Goal: Task Accomplishment & Management: Manage account settings

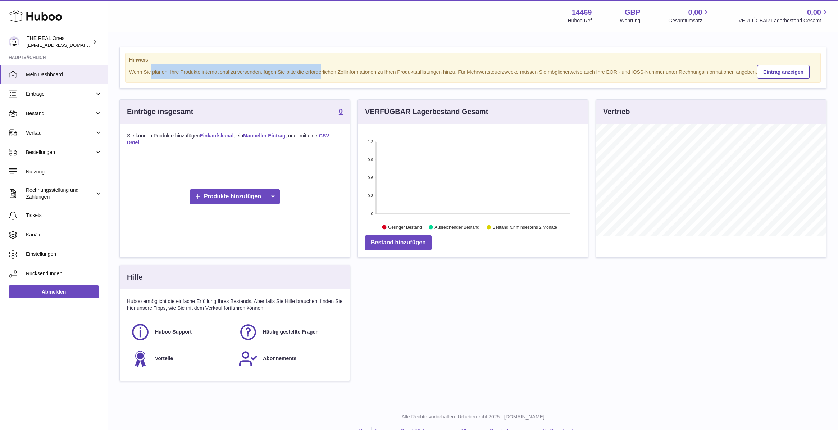
drag, startPoint x: 151, startPoint y: 71, endPoint x: 321, endPoint y: 69, distance: 169.4
click at [321, 69] on div "Wenn Sie planen, Ihre Produkte international zu versenden, fügen Sie bitte die …" at bounding box center [473, 71] width 688 height 15
click at [452, 51] on div "Hinweis Wenn Sie planen, Ihre Produkte international zu versenden, fügen Sie bi…" at bounding box center [473, 67] width 706 height 41
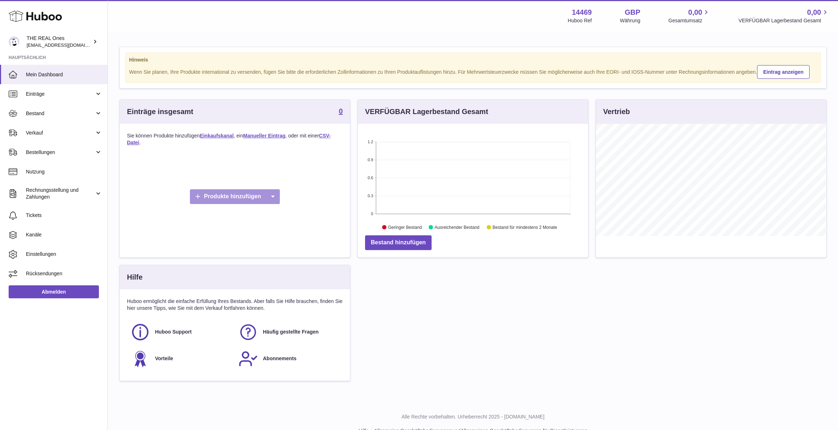
click at [272, 195] on icon at bounding box center [272, 196] width 14 height 15
click at [280, 212] on link "Einkaufskanal" at bounding box center [274, 213] width 53 height 15
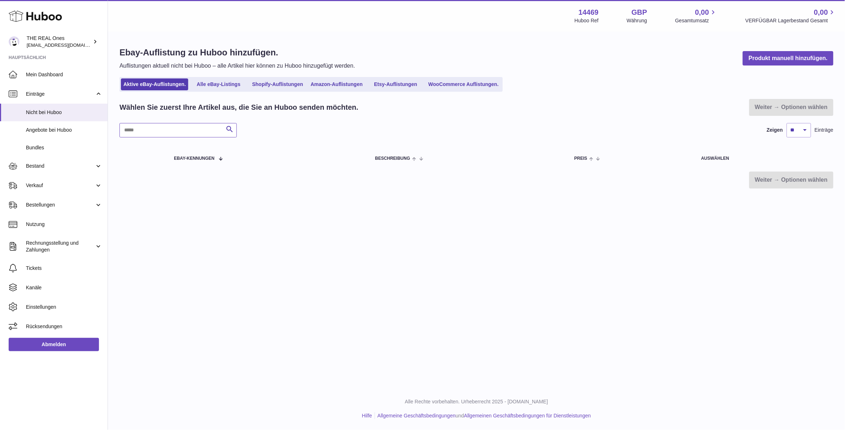
click at [155, 126] on input "text" at bounding box center [177, 130] width 117 height 14
click at [299, 119] on div "Wählen Sie zuerst Ihre Artikel aus, die Sie an Huboo senden möchten. Weiter → O…" at bounding box center [476, 144] width 714 height 90
drag, startPoint x: 265, startPoint y: 106, endPoint x: 309, endPoint y: 105, distance: 43.2
click at [309, 105] on h2 "Wählen Sie zuerst Ihre Artikel aus, die Sie an Huboo senden möchten." at bounding box center [238, 108] width 239 height 10
click at [342, 110] on h2 "Wählen Sie zuerst Ihre Artikel aus, die Sie an Huboo senden möchten." at bounding box center [238, 108] width 239 height 10
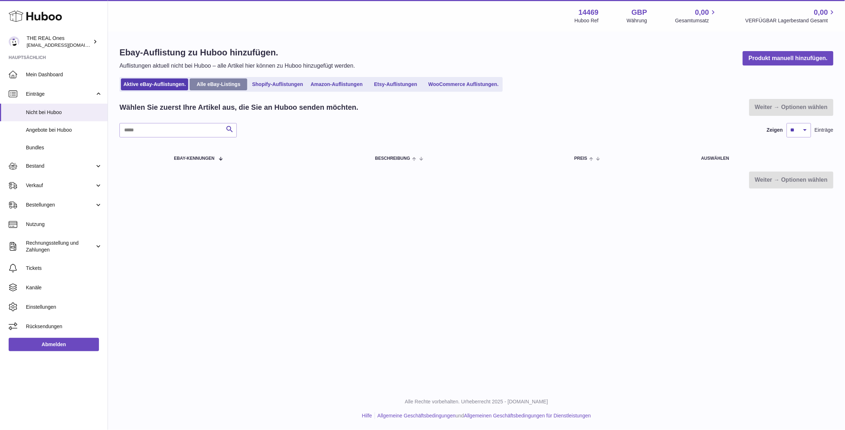
click at [222, 83] on link "Alle eBay-Listings" at bounding box center [219, 84] width 58 height 12
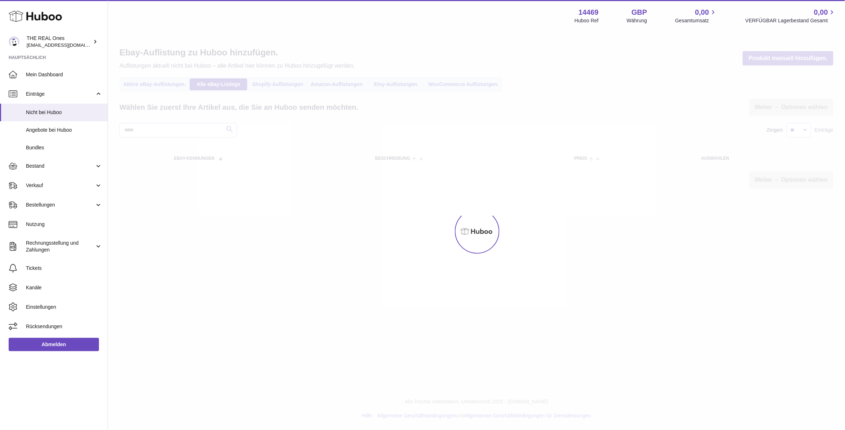
click at [162, 83] on div at bounding box center [476, 230] width 737 height 397
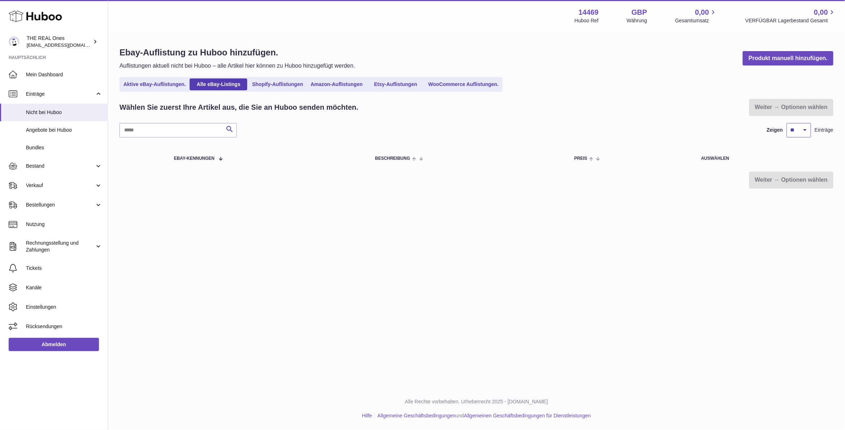
click at [804, 129] on select "** ** ** ***" at bounding box center [798, 130] width 24 height 14
click at [572, 128] on div "Suche Zeigen ** ** ** *** Einträge" at bounding box center [476, 130] width 714 height 14
click at [784, 60] on link "Produkt manuell hinzufügen." at bounding box center [787, 58] width 91 height 15
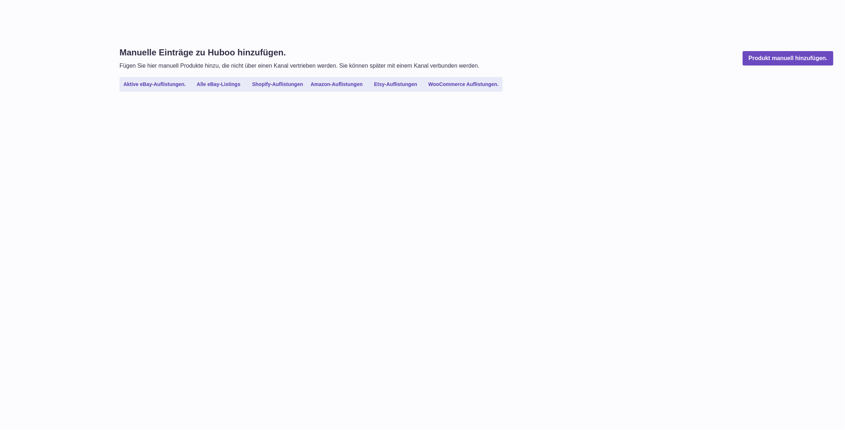
select select
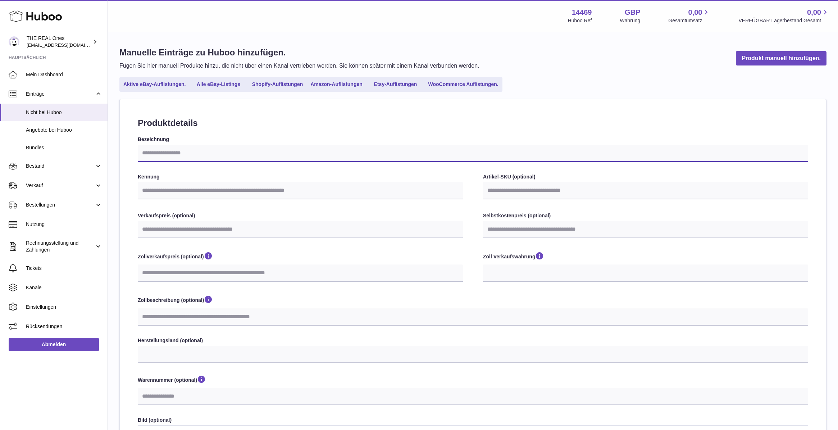
click at [158, 152] on input "Bezeichnung" at bounding box center [473, 153] width 670 height 17
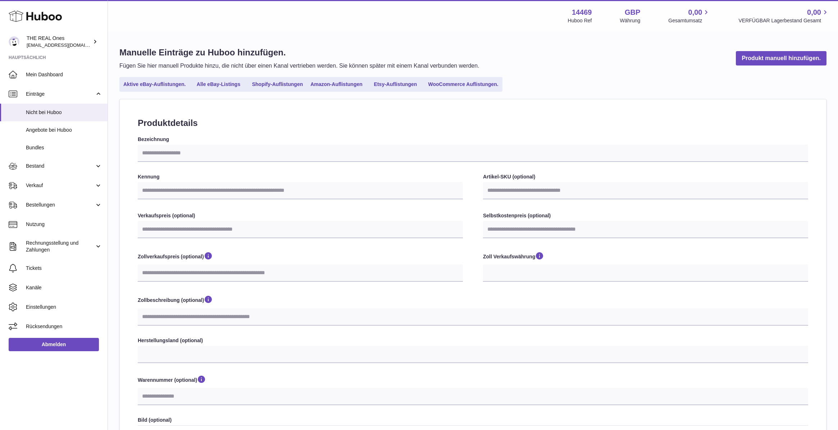
click at [222, 126] on h2 "Produktdetails" at bounding box center [473, 123] width 670 height 12
click at [56, 110] on span "Nicht bei Huboo" at bounding box center [64, 112] width 76 height 7
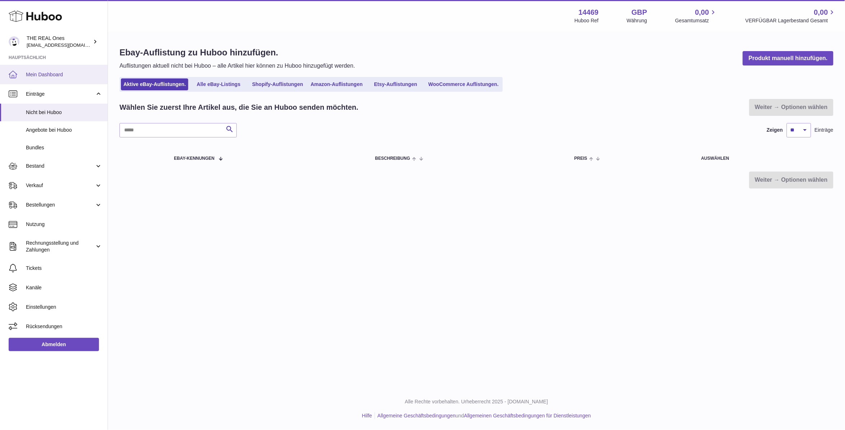
click at [49, 78] on link "Mein Dashboard" at bounding box center [54, 74] width 108 height 19
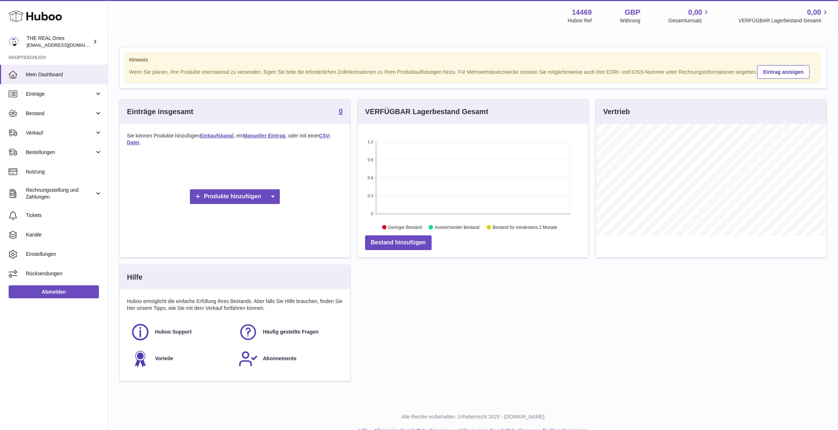
scroll to position [112, 229]
drag, startPoint x: 319, startPoint y: 69, endPoint x: 382, endPoint y: 66, distance: 62.3
click at [382, 66] on div "Wenn Sie planen, Ihre Produkte international zu versenden, fügen Sie bitte die …" at bounding box center [473, 71] width 688 height 15
click at [473, 68] on div "Wenn Sie planen, Ihre Produkte international zu versenden, fügen Sie bitte die …" at bounding box center [473, 71] width 688 height 15
click at [58, 253] on span "Einstellungen" at bounding box center [64, 254] width 76 height 7
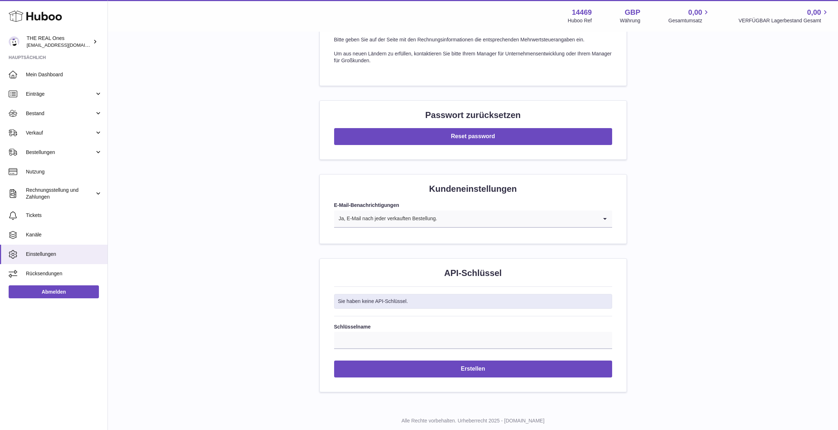
scroll to position [601, 0]
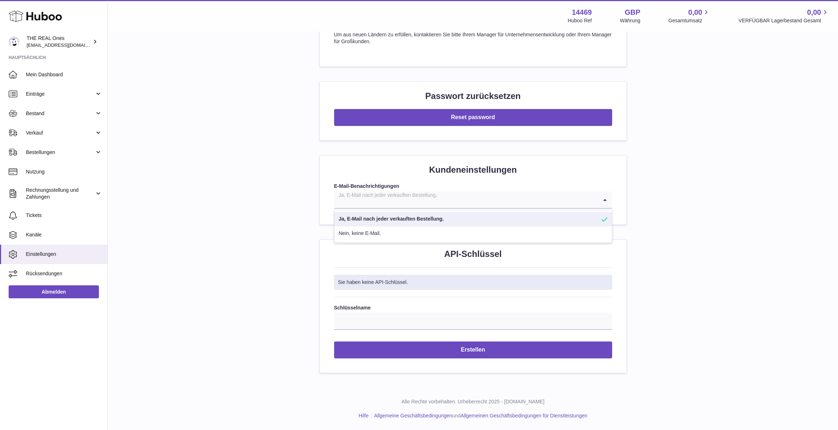
drag, startPoint x: 368, startPoint y: 193, endPoint x: 355, endPoint y: 195, distance: 13.5
click at [376, 194] on div "Ja, E-Mail nach jeder verkauften Bestellung." at bounding box center [466, 199] width 264 height 17
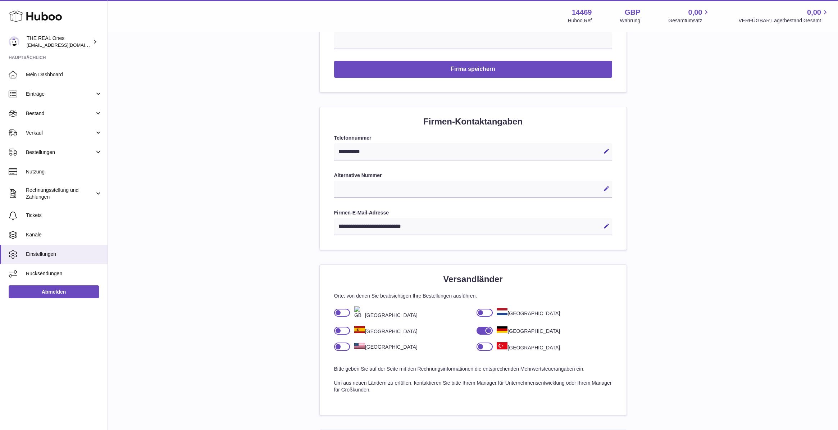
scroll to position [0, 0]
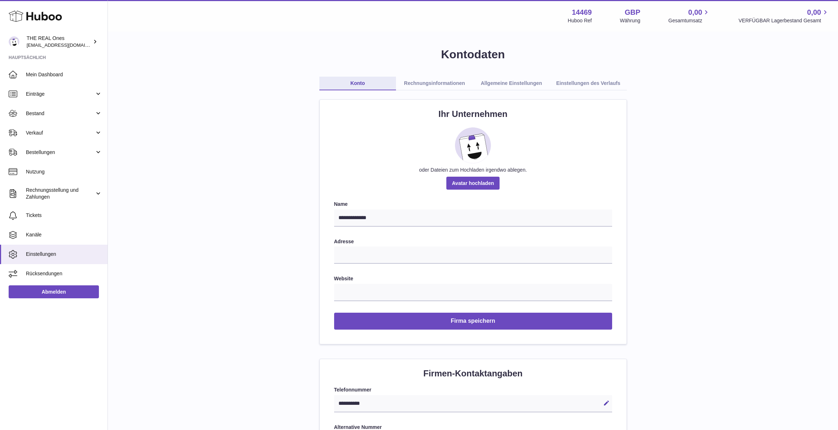
click at [601, 80] on link "Einstellungen des Verlaufs" at bounding box center [588, 84] width 77 height 14
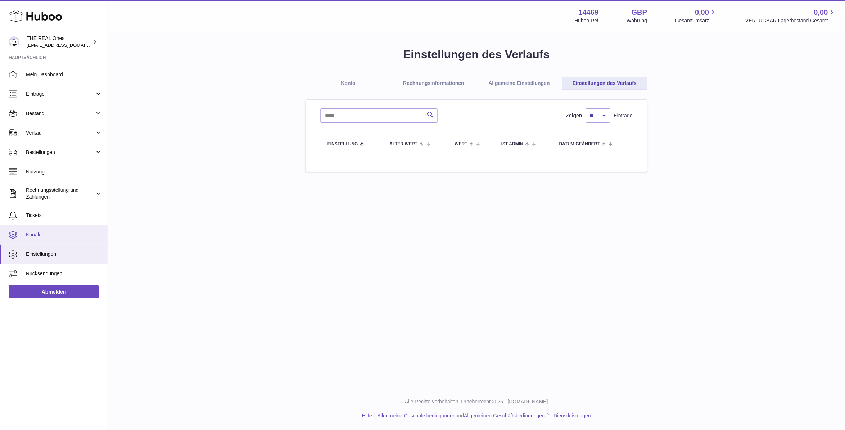
click at [47, 231] on span "Kanäle" at bounding box center [64, 234] width 76 height 7
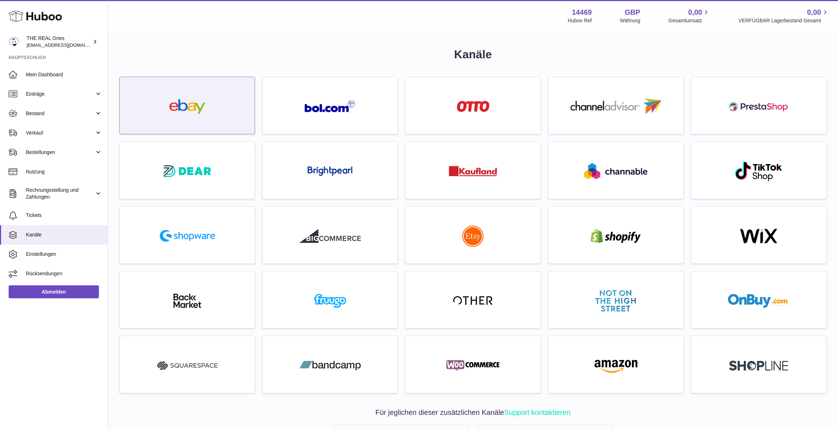
click at [200, 108] on img at bounding box center [187, 106] width 61 height 14
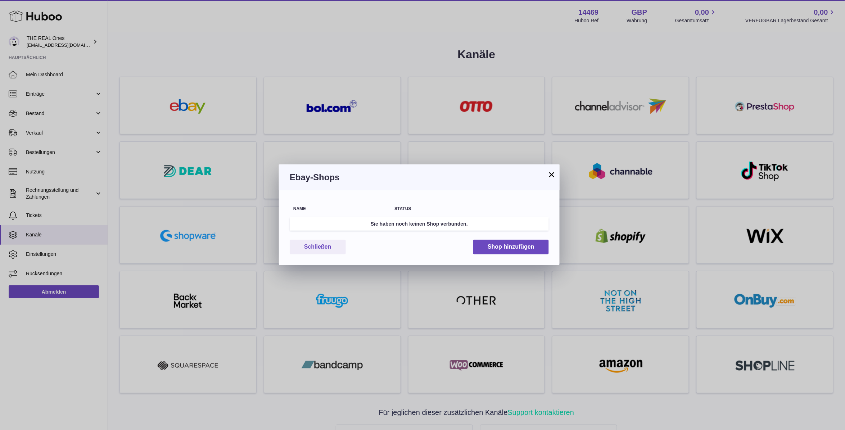
drag, startPoint x: 407, startPoint y: 224, endPoint x: 387, endPoint y: 225, distance: 19.8
click at [407, 224] on td "Sie haben noch keinen Shop verbunden." at bounding box center [419, 224] width 259 height 14
drag, startPoint x: 377, startPoint y: 223, endPoint x: 462, endPoint y: 219, distance: 85.3
click at [461, 218] on td "Sie haben noch keinen Shop verbunden." at bounding box center [419, 224] width 259 height 14
click at [470, 219] on td "Sie haben noch keinen Shop verbunden." at bounding box center [419, 224] width 259 height 14
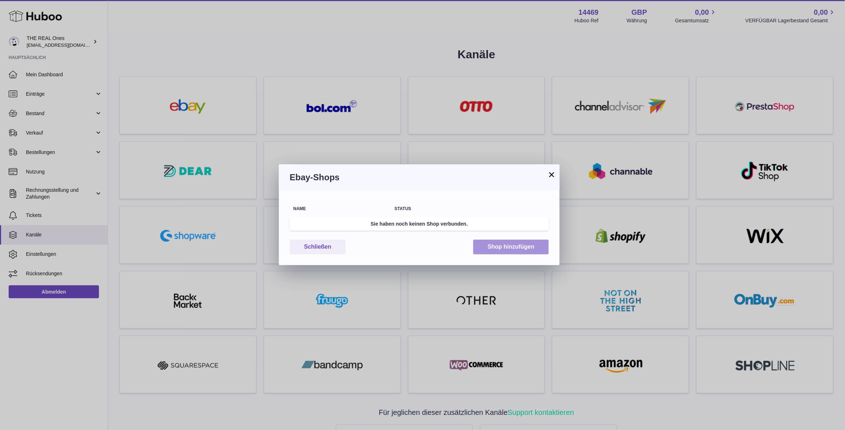
click at [511, 247] on button "Shop hinzufügen" at bounding box center [511, 247] width 76 height 15
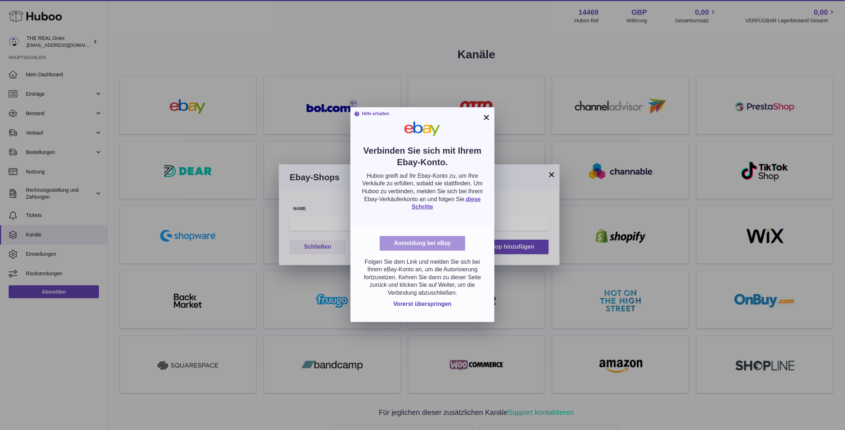
click at [434, 246] on link "Anmeldung bei eBay" at bounding box center [422, 243] width 86 height 15
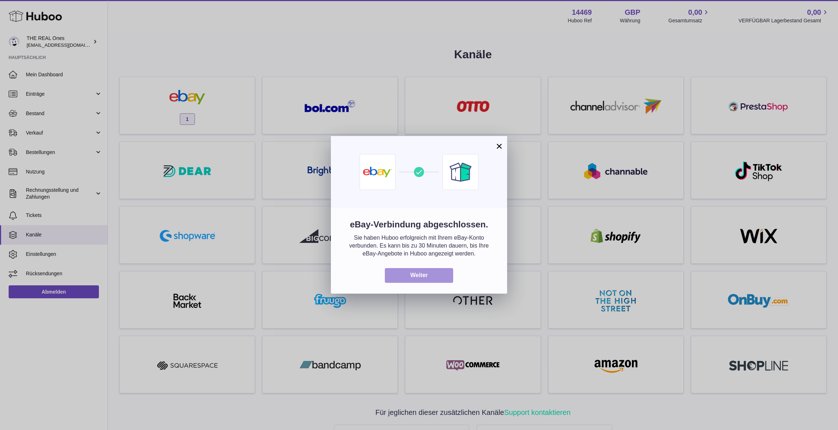
click at [418, 278] on button "Weiter" at bounding box center [419, 275] width 68 height 15
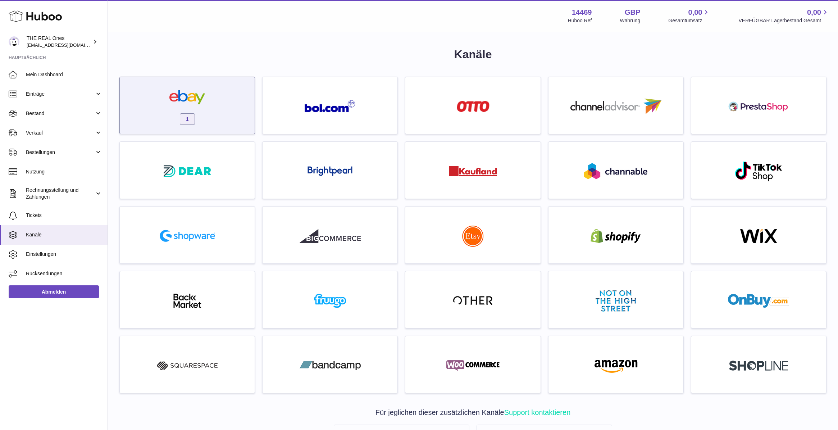
click at [182, 109] on div "1" at bounding box center [187, 107] width 128 height 46
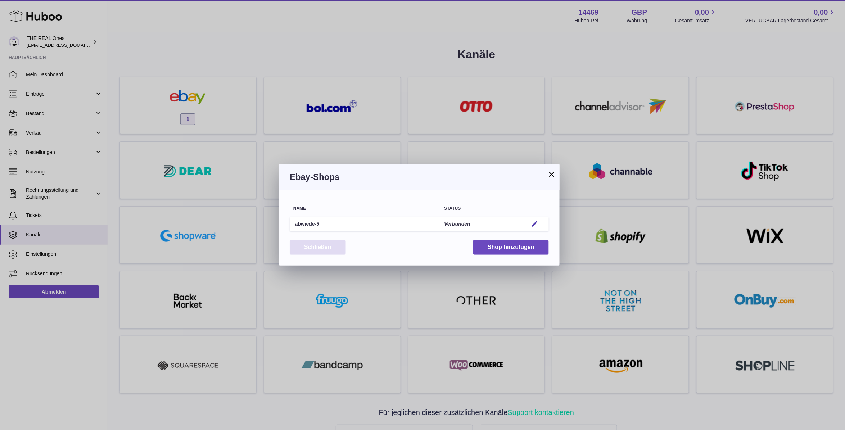
click at [316, 247] on button "Schließen" at bounding box center [318, 247] width 56 height 15
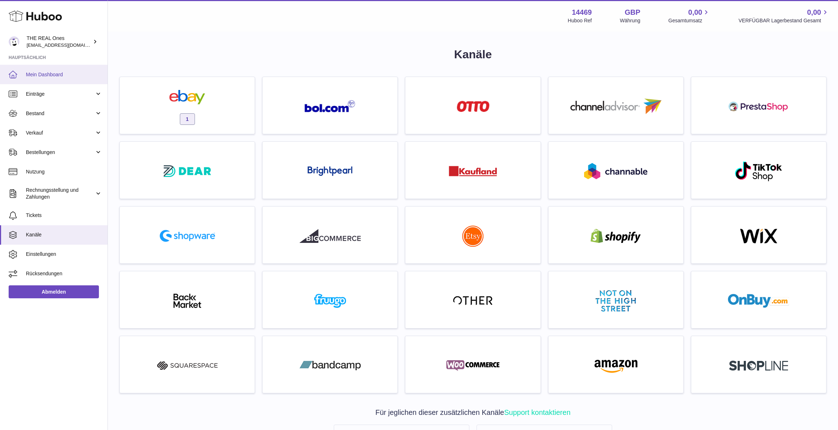
click at [54, 68] on link "Mein Dashboard" at bounding box center [54, 74] width 108 height 19
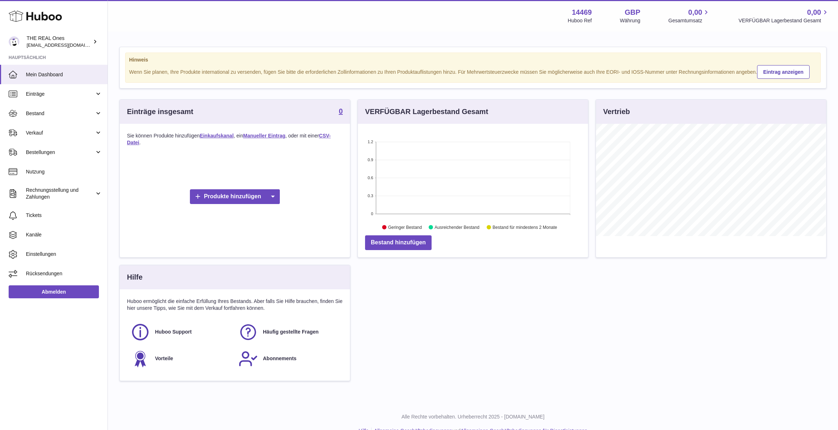
scroll to position [112, 229]
drag, startPoint x: 146, startPoint y: 135, endPoint x: 168, endPoint y: 137, distance: 22.7
click at [168, 137] on p "Sie können Produkte hinzufügen Einkaufskanal , ein Manueller Eintrag , oder mit…" at bounding box center [235, 139] width 216 height 14
click at [185, 156] on div "Produkte hinzufügen" at bounding box center [235, 196] width 216 height 87
click at [89, 188] on span "Rechnungsstellung und Zahlungen" at bounding box center [60, 194] width 69 height 14
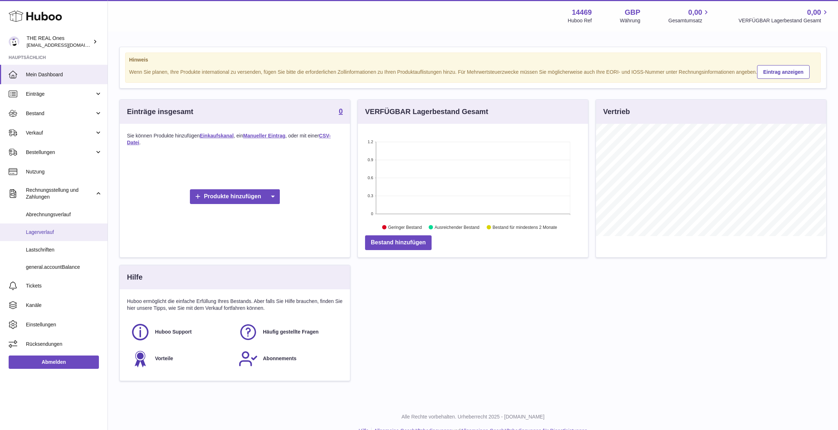
click at [62, 230] on span "Lagerverlauf" at bounding box center [64, 232] width 76 height 7
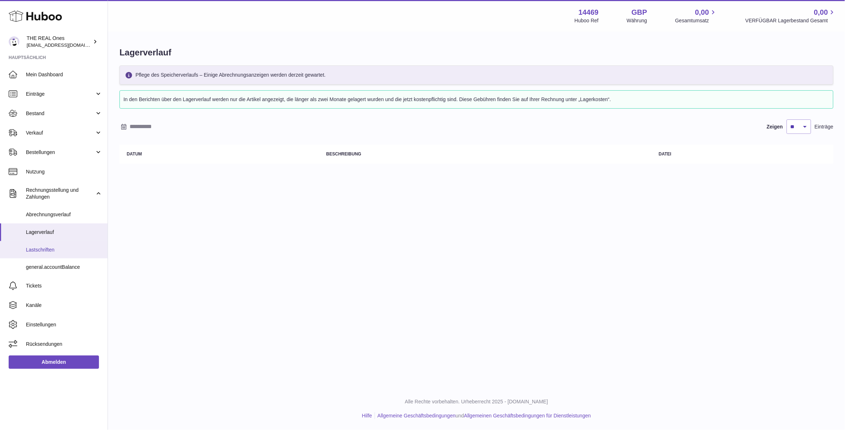
click at [56, 247] on span "Lastschriften" at bounding box center [64, 249] width 76 height 7
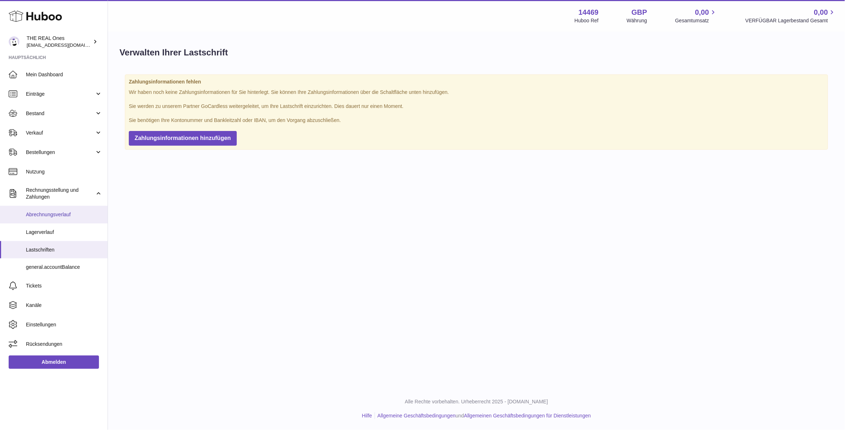
click at [54, 213] on span "Abrechnungsverlauf" at bounding box center [64, 214] width 76 height 7
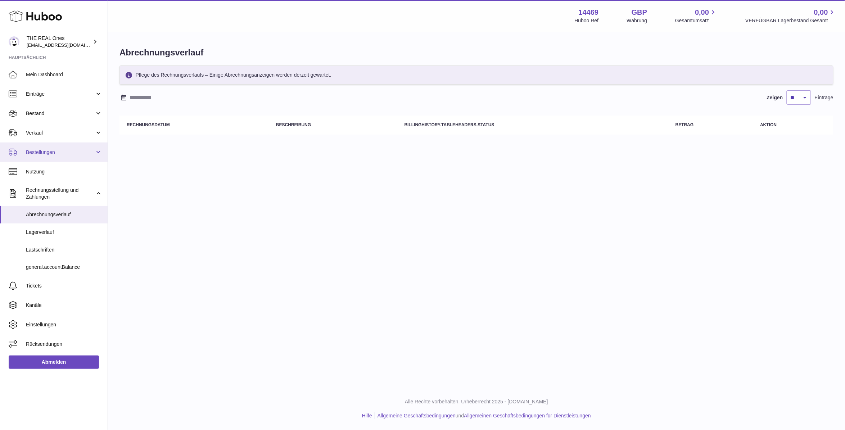
click at [92, 152] on span "Bestellungen" at bounding box center [60, 152] width 69 height 7
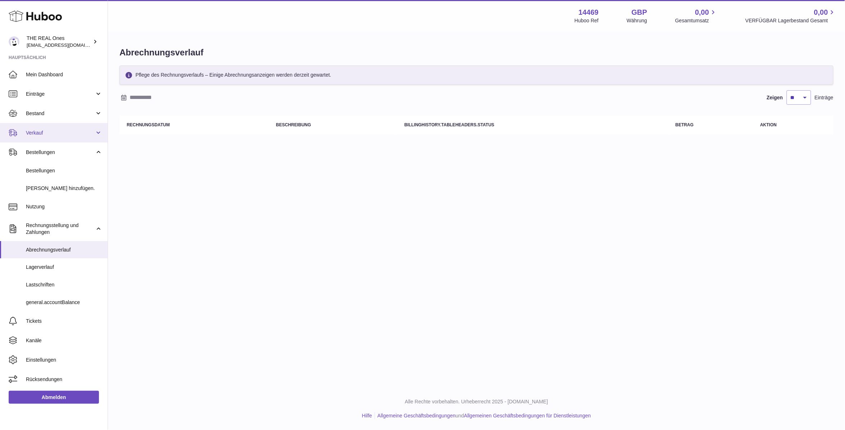
click at [93, 128] on link "Verkauf" at bounding box center [54, 132] width 108 height 19
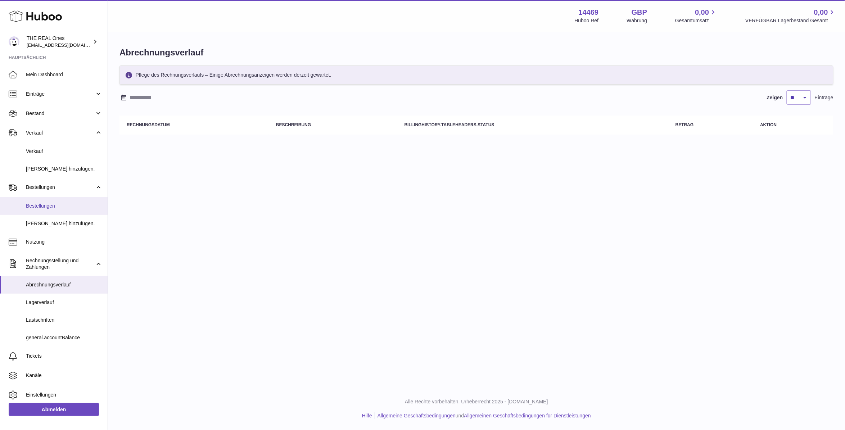
click at [62, 200] on link "Bestellungen" at bounding box center [54, 206] width 108 height 18
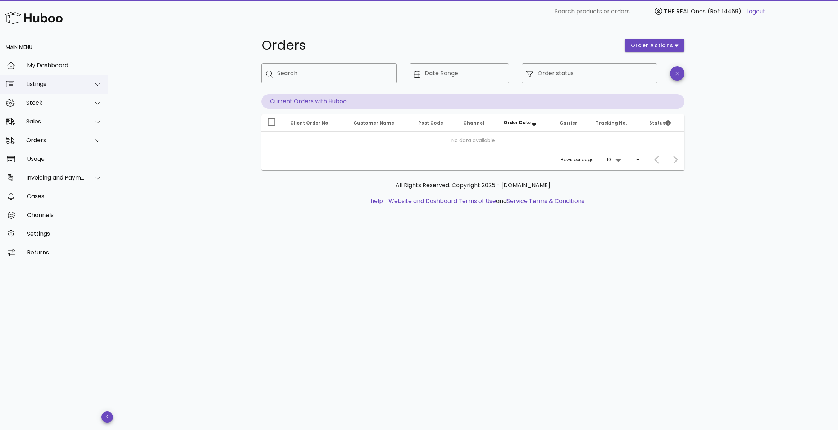
click at [77, 81] on div "Listings" at bounding box center [55, 84] width 59 height 7
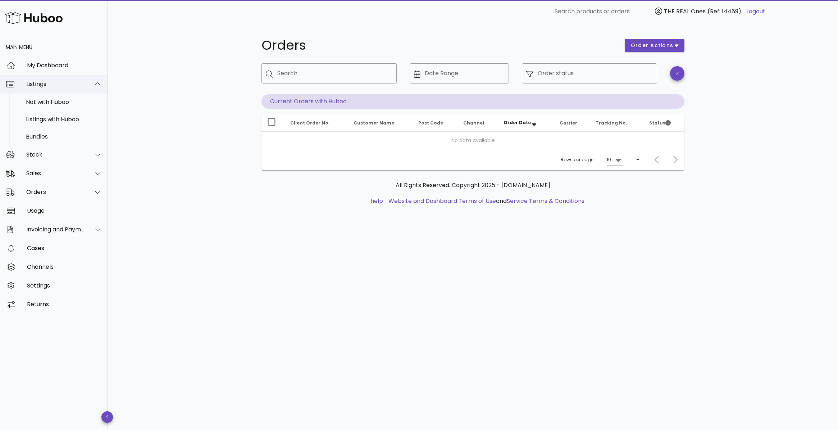
click at [77, 87] on div "Listings" at bounding box center [55, 84] width 59 height 7
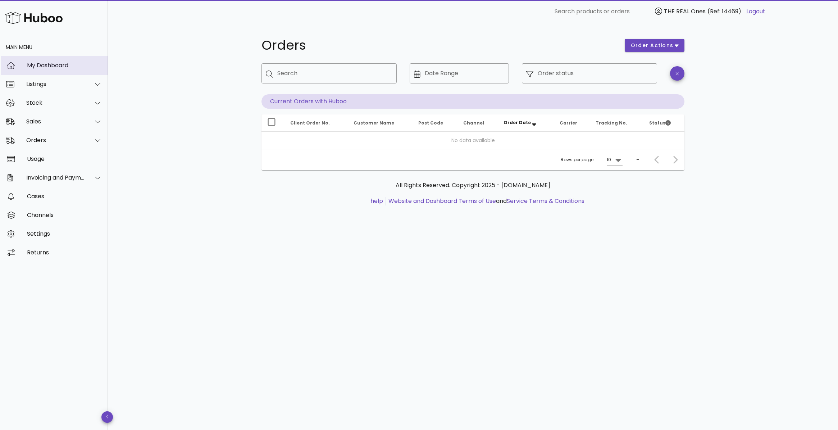
click at [67, 67] on div "My Dashboard" at bounding box center [64, 65] width 75 height 7
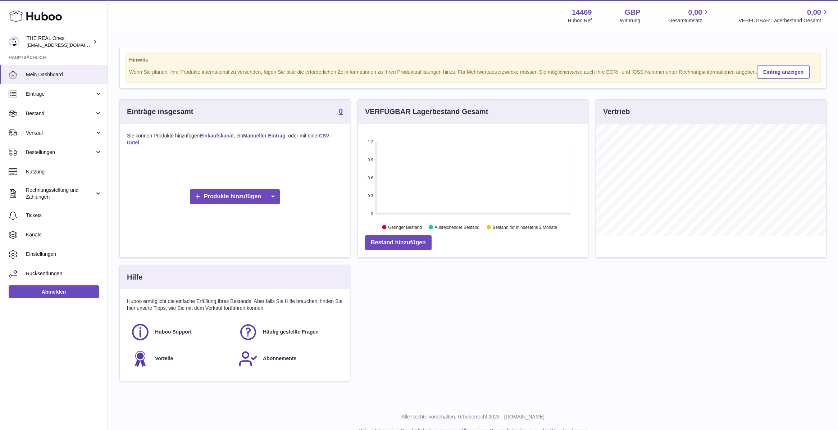
scroll to position [112, 229]
drag, startPoint x: 407, startPoint y: 114, endPoint x: 469, endPoint y: 112, distance: 62.3
click at [469, 112] on h3 "VERFÜGBAR Lagerbestand Gesamt" at bounding box center [426, 112] width 123 height 10
click at [522, 106] on div "VERFÜGBAR Lagerbestand Gesamt" at bounding box center [473, 112] width 230 height 24
drag, startPoint x: 133, startPoint y: 109, endPoint x: 182, endPoint y: 106, distance: 49.3
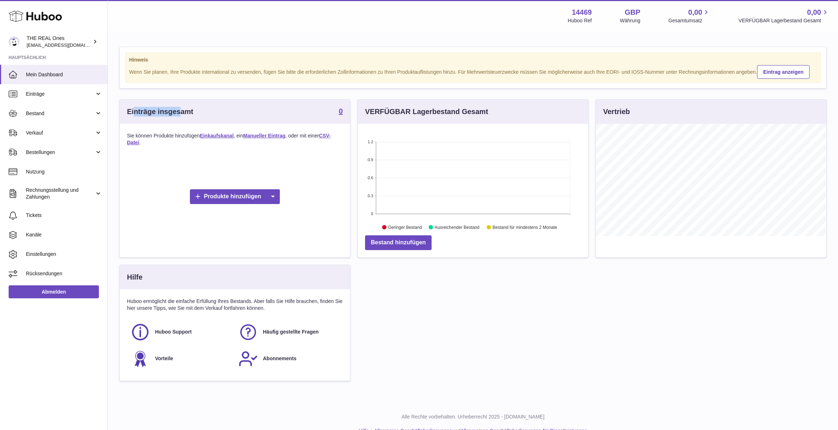
click at [182, 106] on div "Einträge insgesamt 0" at bounding box center [235, 112] width 230 height 24
click at [232, 111] on div "Einträge insgesamt 0" at bounding box center [235, 112] width 230 height 24
click at [275, 197] on icon at bounding box center [272, 196] width 14 height 15
click at [271, 211] on link "Einkaufskanal" at bounding box center [274, 213] width 53 height 15
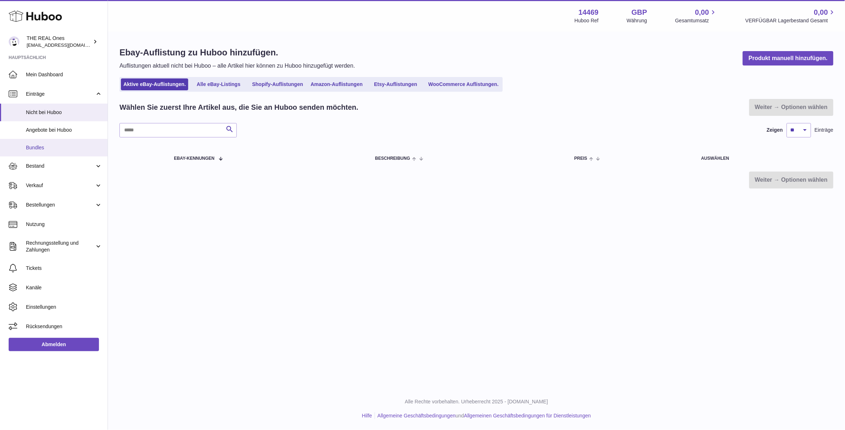
click at [65, 145] on span "Bundles" at bounding box center [64, 147] width 76 height 7
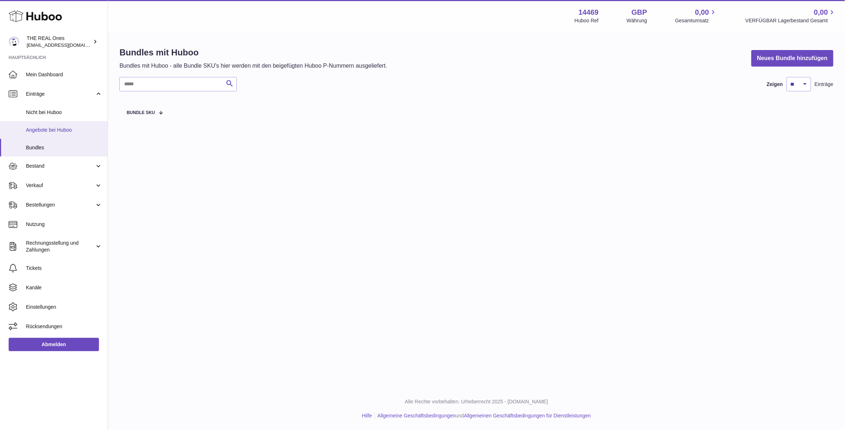
click at [51, 127] on span "Angebote bei Huboo" at bounding box center [64, 130] width 76 height 7
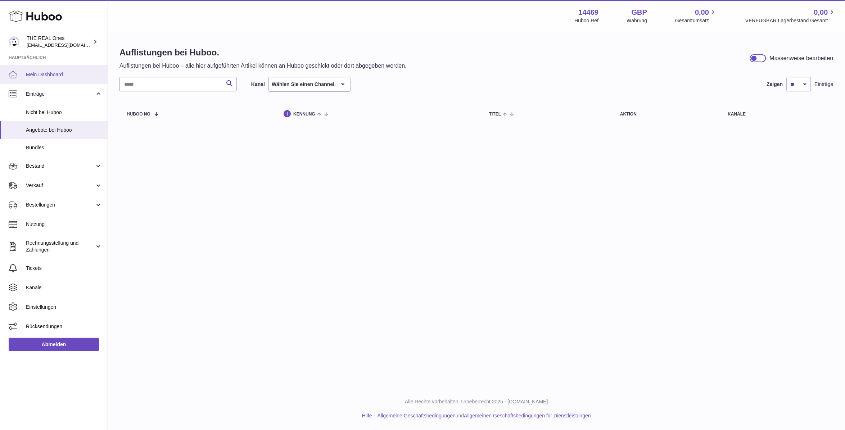
click at [62, 72] on span "Mein Dashboard" at bounding box center [64, 74] width 76 height 7
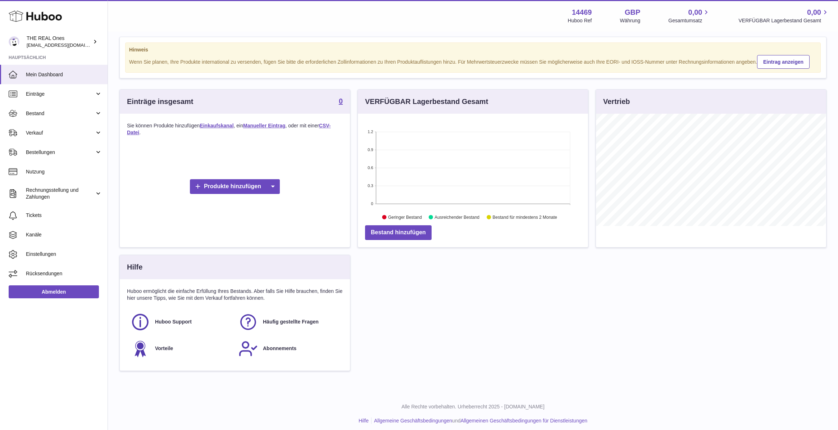
scroll to position [15, 0]
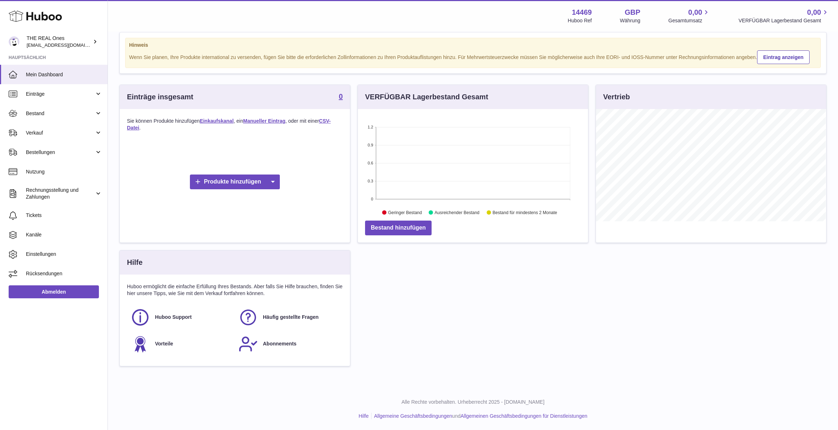
click at [386, 333] on div "Einträge insgesamt 0 Sie können Produkte hinzufügen Einkaufskanal , ein Manuell…" at bounding box center [473, 229] width 714 height 289
click at [36, 249] on link "Einstellungen" at bounding box center [54, 254] width 108 height 19
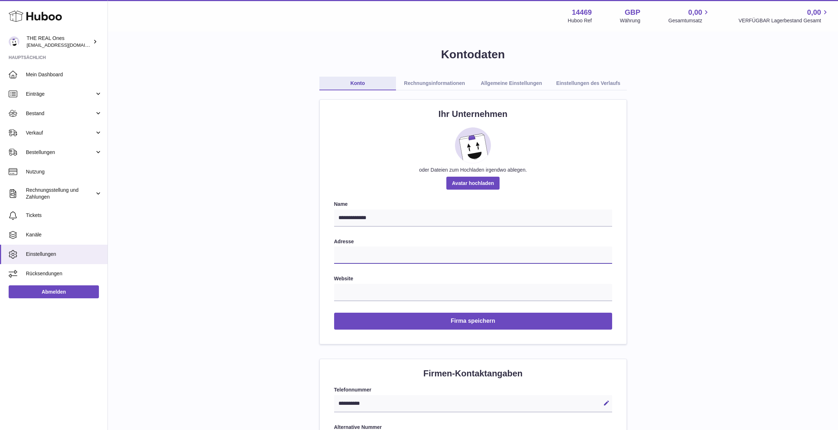
click at [342, 251] on input "text" at bounding box center [473, 254] width 278 height 17
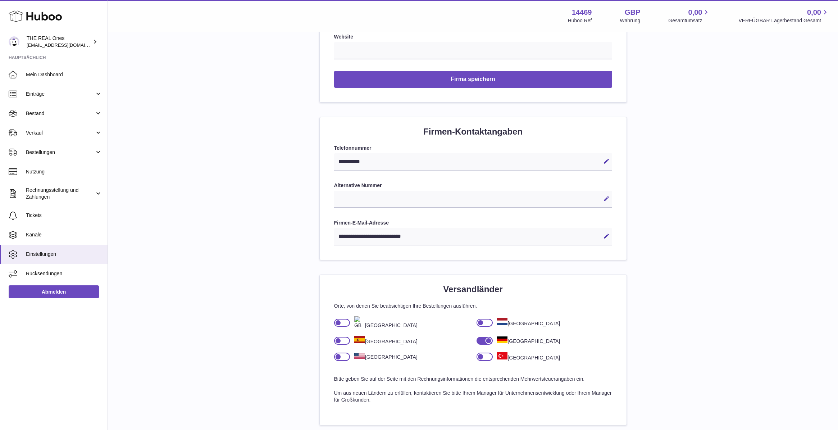
scroll to position [241, 0]
click at [507, 338] on img at bounding box center [502, 340] width 11 height 6
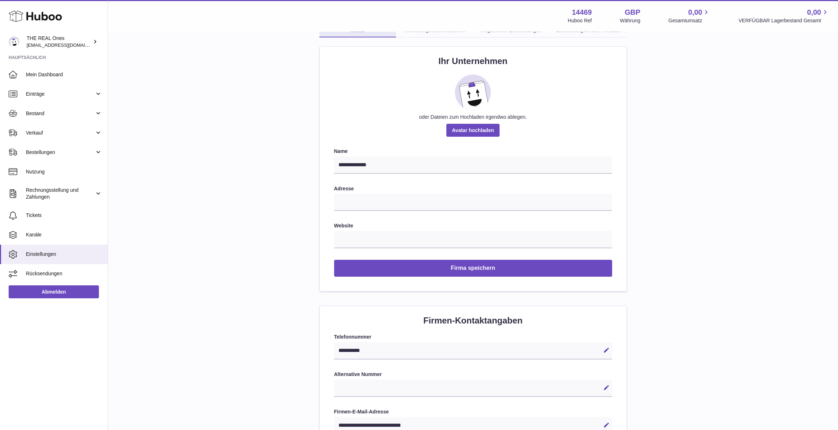
scroll to position [0, 0]
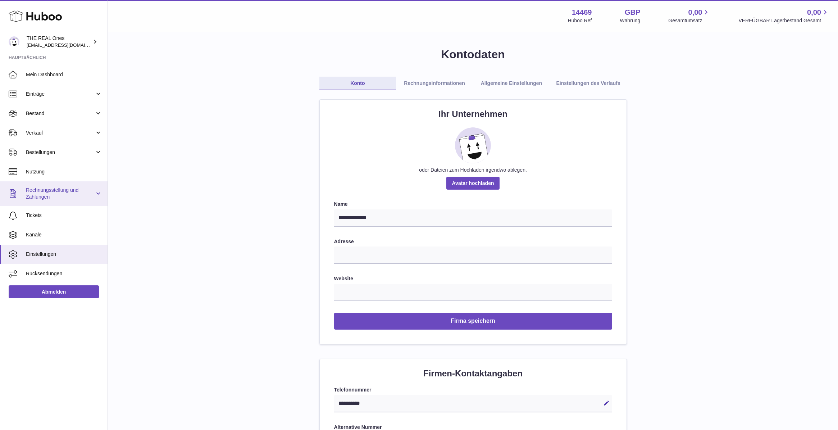
click at [96, 191] on link "Rechnungsstellung und Zahlungen" at bounding box center [54, 193] width 108 height 24
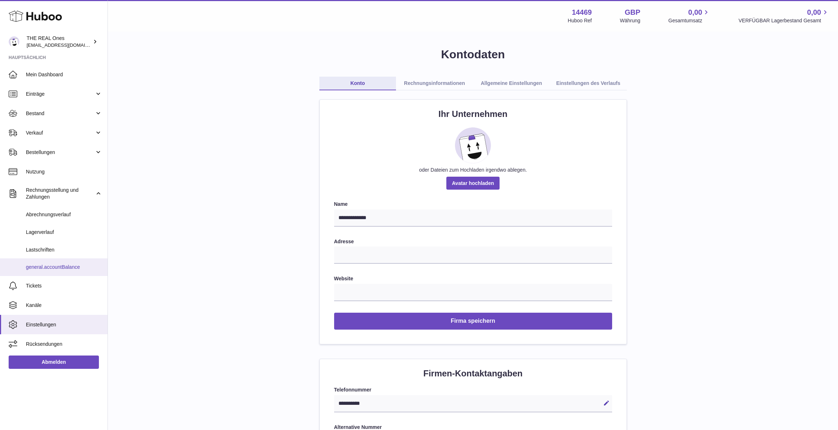
click at [71, 269] on span "general.accountBalance" at bounding box center [64, 267] width 76 height 7
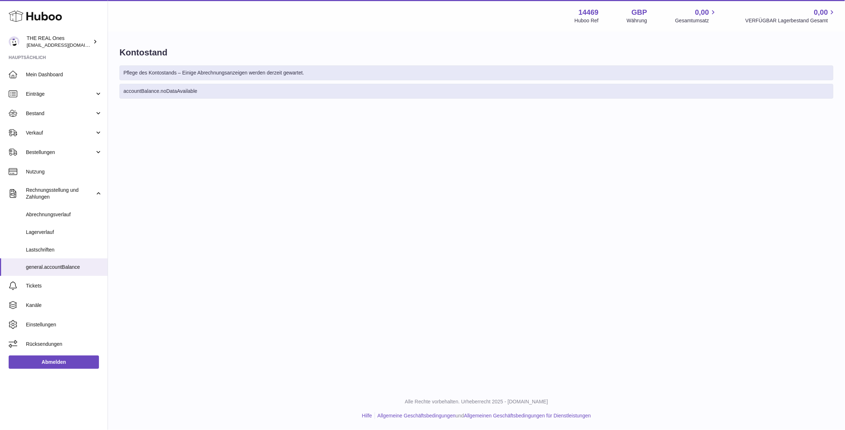
click at [185, 91] on div "accountBalance.noDataAvailable" at bounding box center [476, 91] width 714 height 15
drag, startPoint x: 142, startPoint y: 75, endPoint x: 202, endPoint y: 76, distance: 60.1
click at [202, 76] on div "Pflege des Kontostands – Einige Abrechnungsanzeigen werden derzeit gewartet." at bounding box center [476, 72] width 714 height 15
click at [222, 76] on div "Pflege des Kontostands – Einige Abrechnungsanzeigen werden derzeit gewartet." at bounding box center [476, 72] width 714 height 15
drag, startPoint x: 199, startPoint y: 74, endPoint x: 306, endPoint y: 72, distance: 107.9
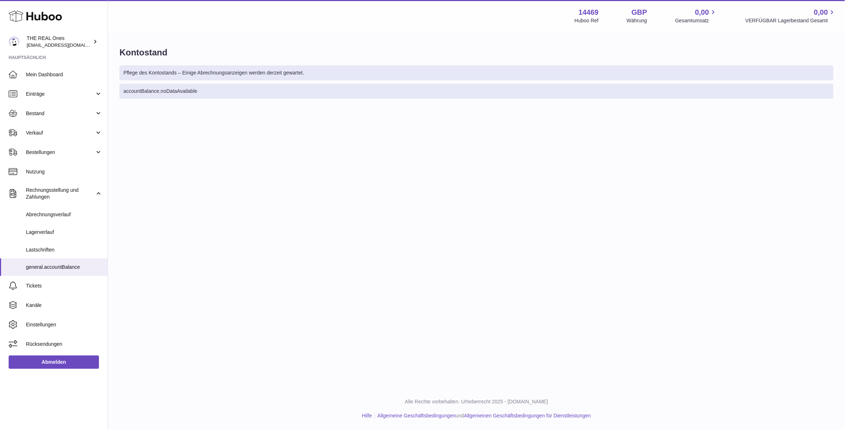
click at [306, 72] on div "Pflege des Kontostands – Einige Abrechnungsanzeigen werden derzeit gewartet." at bounding box center [476, 72] width 714 height 15
click at [290, 155] on div "Menü Huboo 14469 Huboo Ref GBP Währung 0,00 Gesamtumsatz 0,00 VERFÜGBAR Lagerbe…" at bounding box center [476, 193] width 737 height 387
click at [74, 167] on link "Nutzung" at bounding box center [54, 171] width 108 height 19
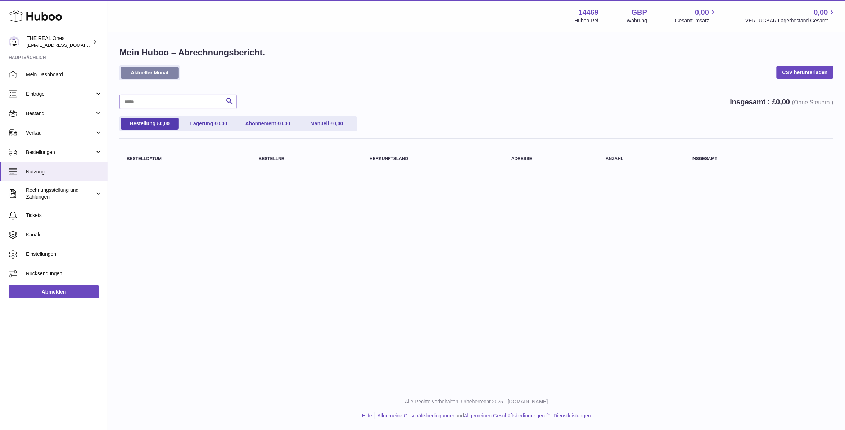
click at [163, 69] on link "Aktueller Monat" at bounding box center [150, 73] width 58 height 12
click at [823, 11] on span "0,00" at bounding box center [821, 13] width 14 height 10
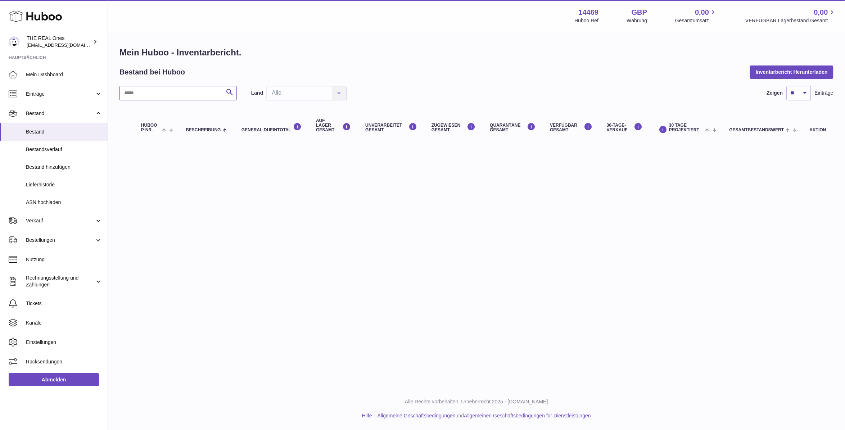
click at [164, 88] on input "text" at bounding box center [177, 93] width 117 height 14
click at [304, 81] on div "Mein Huboo - Inventarbericht. Bestand bei Huboo Inventarbericht Herunterladen S…" at bounding box center [476, 95] width 714 height 96
click at [310, 91] on div "Land Alle Alle No elements found. Consider changing the search query. List is e…" at bounding box center [298, 93] width 95 height 14
click at [337, 88] on div "Land Alle Alle No elements found. Consider changing the search query. List is e…" at bounding box center [298, 93] width 95 height 14
click at [222, 139] on th "Beschreibung" at bounding box center [206, 125] width 56 height 29
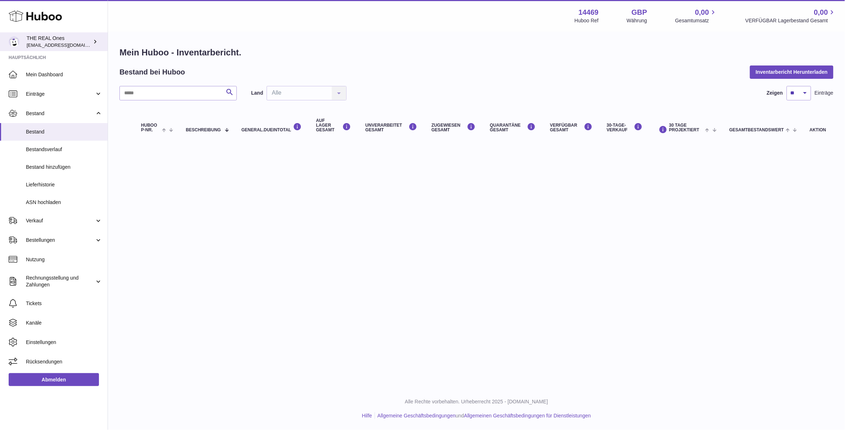
click at [87, 39] on div "THE REAL Ones fabianwiedenhofer96@gmail.com" at bounding box center [59, 42] width 65 height 14
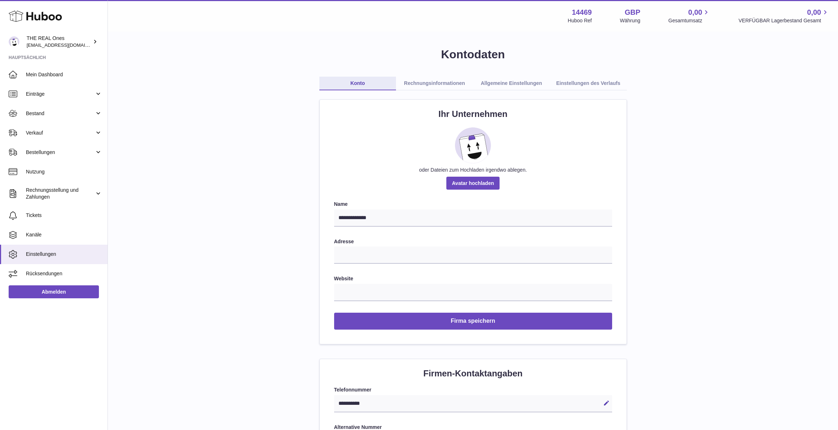
click at [425, 82] on link "Rechnungsinformationen" at bounding box center [434, 84] width 77 height 14
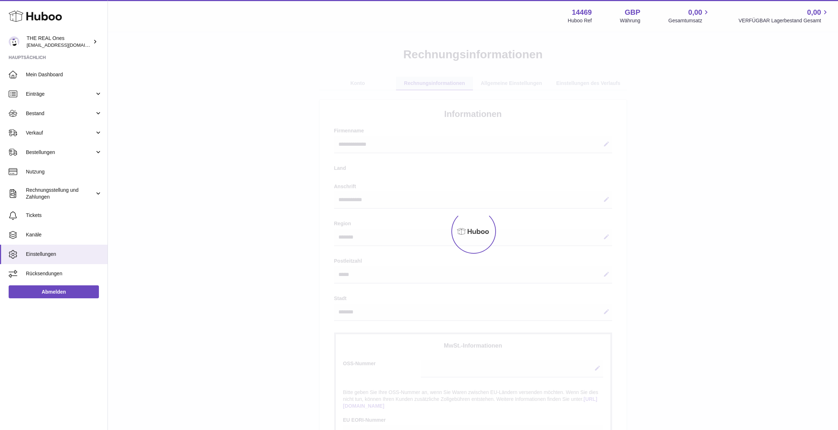
select select "**"
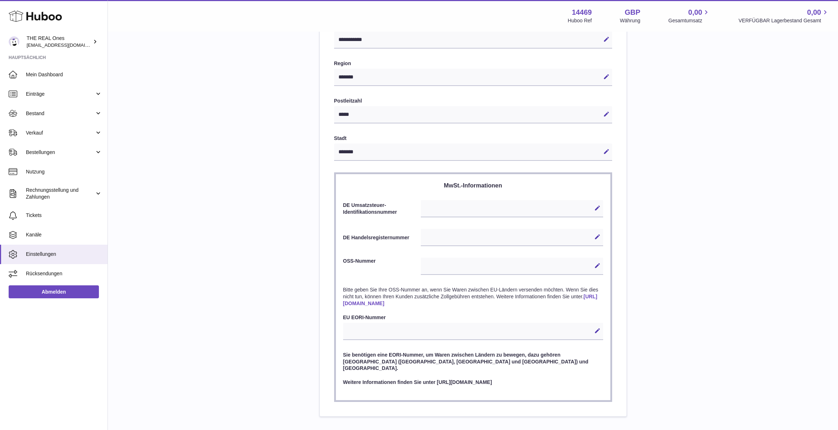
scroll to position [180, 0]
drag, startPoint x: 337, startPoint y: 205, endPoint x: 372, endPoint y: 210, distance: 34.5
click at [372, 210] on section "MwSt.-Informationen DE Umsatzsteuer-Identifikationsnummer Bearbeiten Abbrechen …" at bounding box center [473, 286] width 278 height 229
click at [375, 241] on div "DE Handelsregisternummer Bearbeiten Abbrechen Speichern" at bounding box center [473, 236] width 260 height 17
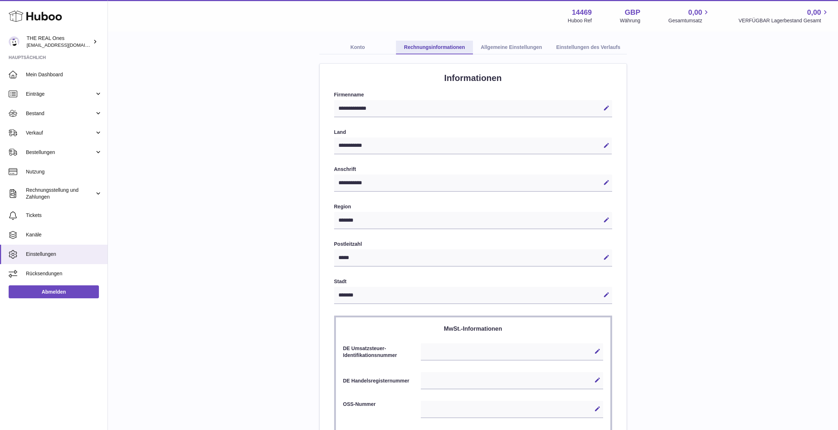
scroll to position [0, 0]
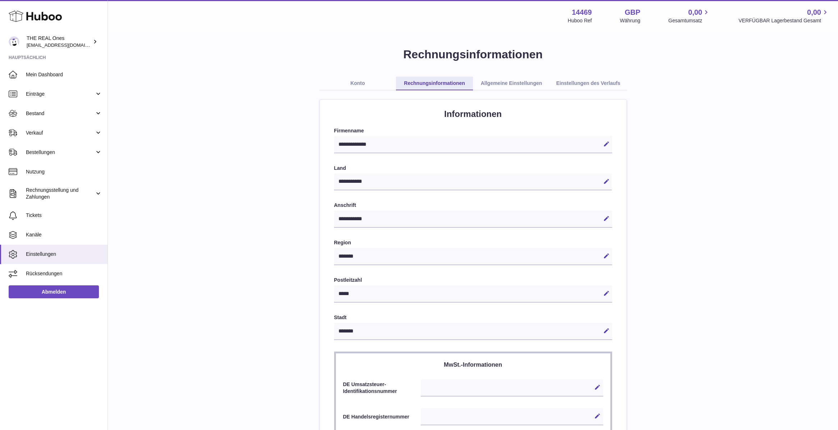
click at [513, 82] on link "Allgemeine Einstellungen" at bounding box center [511, 84] width 77 height 14
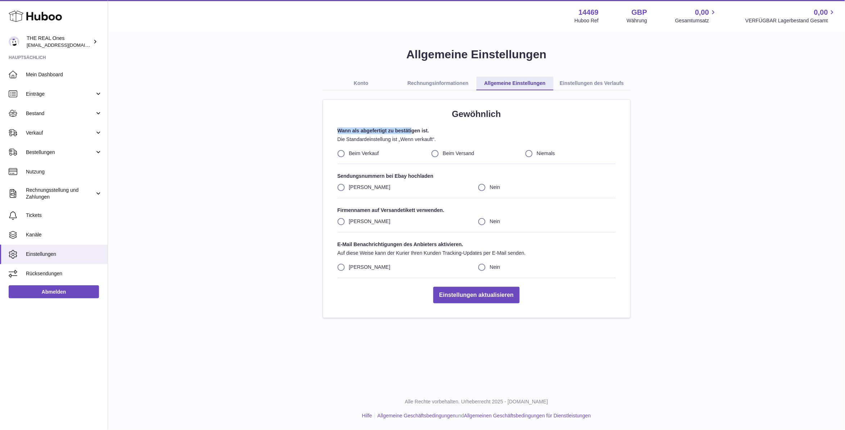
drag, startPoint x: 335, startPoint y: 130, endPoint x: 412, endPoint y: 126, distance: 77.1
click at [412, 126] on div "Gewöhnlich Wann als abgefertigt zu bestätigen ist. Die Standardeinstellung ist …" at bounding box center [476, 209] width 307 height 218
drag, startPoint x: 365, startPoint y: 139, endPoint x: 369, endPoint y: 139, distance: 3.6
click at [369, 139] on p "Die Standardeinstellung ist „Wenn verkauft“." at bounding box center [476, 139] width 278 height 7
click at [352, 138] on p "Die Standardeinstellung ist „Wenn verkauft“." at bounding box center [476, 139] width 278 height 7
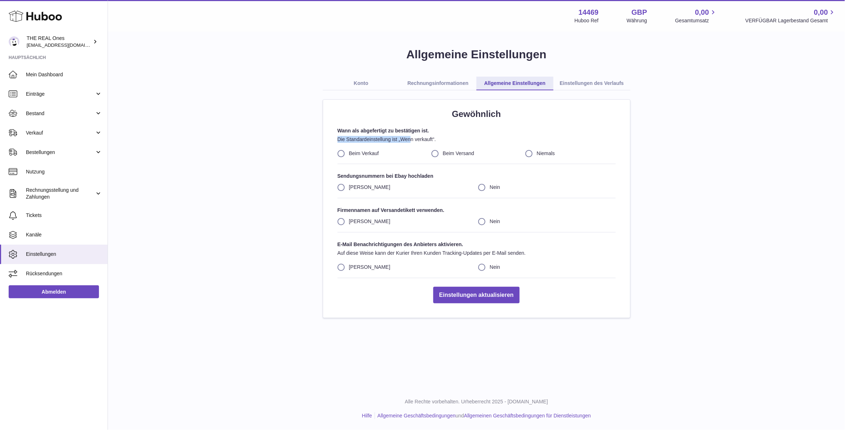
drag, startPoint x: 336, startPoint y: 138, endPoint x: 410, endPoint y: 138, distance: 74.8
click at [410, 138] on div "Gewöhnlich Wann als abgefertigt zu bestätigen ist. Die Standardeinstellung ist …" at bounding box center [476, 209] width 307 height 218
click at [313, 132] on div "Allgemeine Einstellungen Konto Rechnungsinformationen Allgemeine Einstellungen …" at bounding box center [476, 182] width 714 height 271
click at [65, 271] on span "Rücksendungen" at bounding box center [64, 273] width 76 height 7
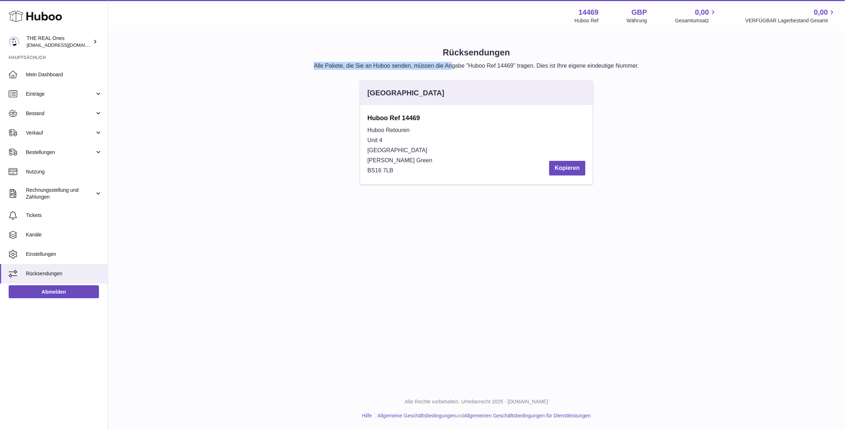
drag, startPoint x: 306, startPoint y: 64, endPoint x: 451, endPoint y: 65, distance: 144.3
click at [451, 65] on p "Alle Pakete, die Sie an Huboo senden, müssen die Angabe "Huboo Ref 14469" trage…" at bounding box center [476, 66] width 714 height 8
click at [467, 63] on p "Alle Pakete, die Sie an Huboo senden, müssen die Angabe "Huboo Ref 14469" trage…" at bounding box center [476, 66] width 714 height 8
drag, startPoint x: 538, startPoint y: 65, endPoint x: 598, endPoint y: 67, distance: 60.1
click at [598, 67] on p "Alle Pakete, die Sie an Huboo senden, müssen die Angabe "Huboo Ref 14469" trage…" at bounding box center [476, 66] width 714 height 8
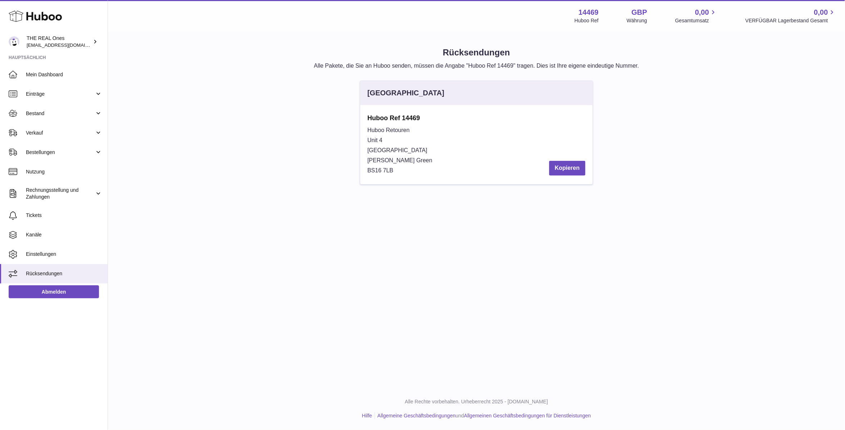
click at [668, 84] on div "[GEOGRAPHIC_DATA] Huboo Ref 14469 Huboo Retouren [STREET_ADDRESS] Kopieren" at bounding box center [476, 136] width 721 height 111
click at [558, 167] on button "Kopieren" at bounding box center [567, 168] width 36 height 15
click at [426, 197] on div "Rücksendungen Alle Pakete, die Sie an Huboo senden, müssen die Angabe "Huboo Re…" at bounding box center [476, 119] width 737 height 174
click at [96, 39] on icon at bounding box center [95, 42] width 8 height 8
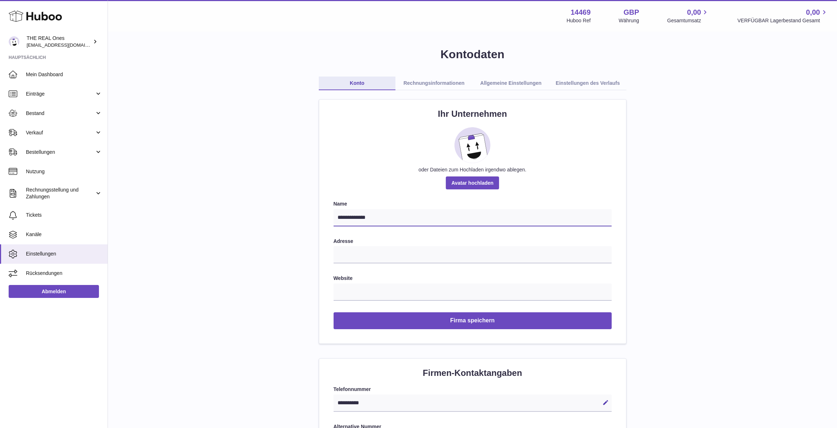
click at [406, 217] on input "**********" at bounding box center [472, 217] width 278 height 17
drag, startPoint x: 382, startPoint y: 217, endPoint x: 313, endPoint y: 222, distance: 69.2
click at [61, 267] on link "Rücksendungen" at bounding box center [54, 273] width 108 height 19
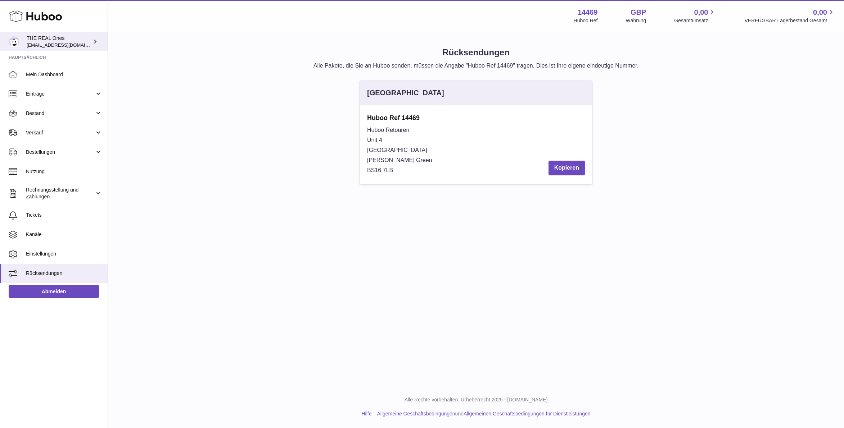
click at [45, 40] on div "THE REAL Ones [EMAIL_ADDRESS][DOMAIN_NAME]" at bounding box center [59, 42] width 65 height 14
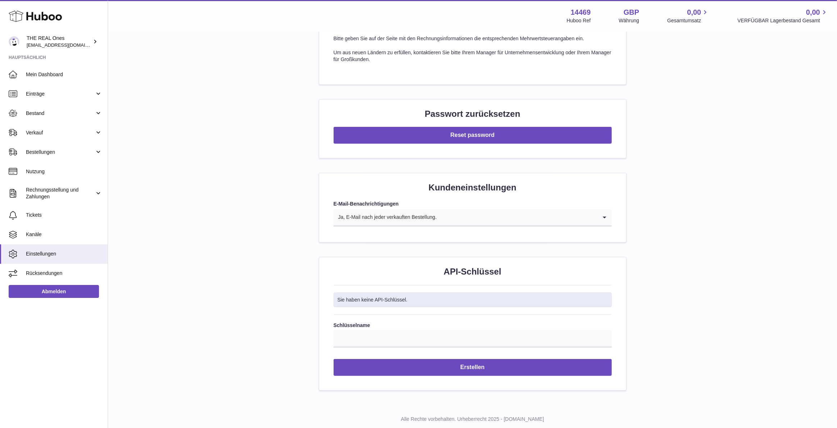
scroll to position [603, 0]
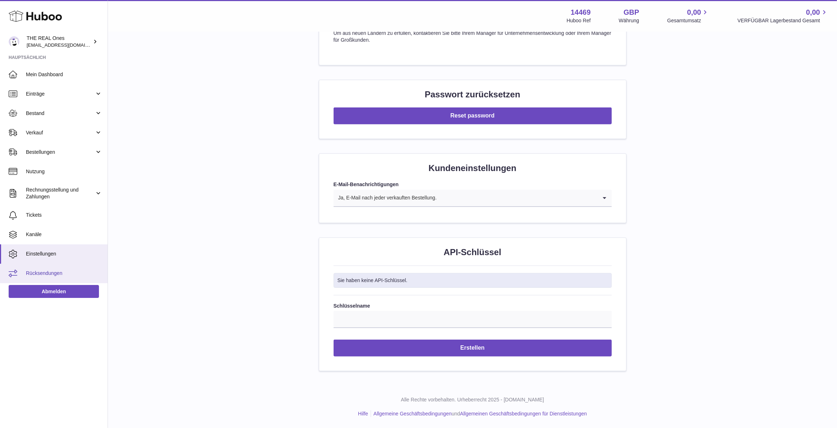
click at [55, 266] on link "Rücksendungen" at bounding box center [54, 273] width 108 height 19
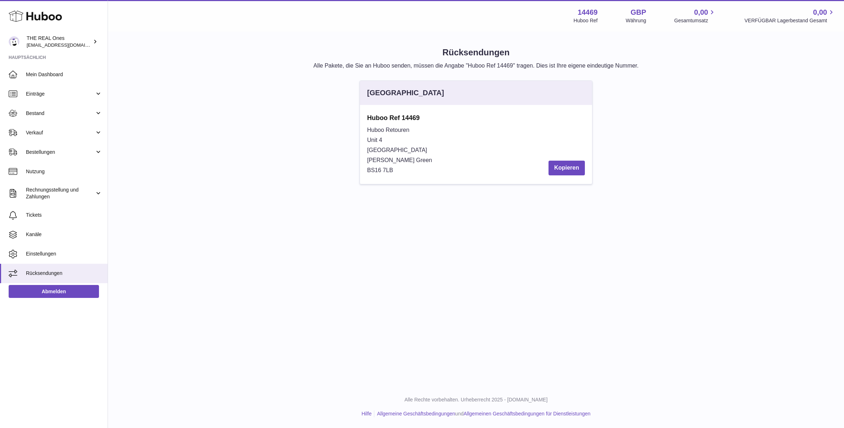
drag, startPoint x: 396, startPoint y: 168, endPoint x: 352, endPoint y: 113, distance: 70.7
click at [352, 113] on div "[GEOGRAPHIC_DATA] Huboo Ref 14469 Huboo Retouren [STREET_ADDRESS] Kopieren" at bounding box center [476, 136] width 720 height 111
copy div "Huboo Ref [STREET_ADDRESS]"
